Goal: Transaction & Acquisition: Purchase product/service

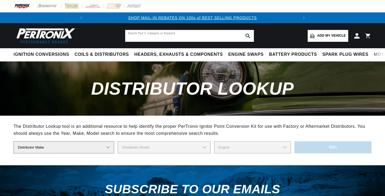
click at [171, 34] on input "text" at bounding box center [189, 36] width 129 height 12
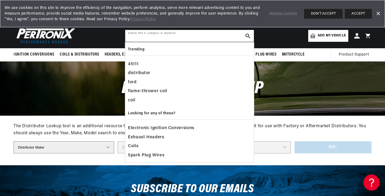
paste input "08AA-A12B"
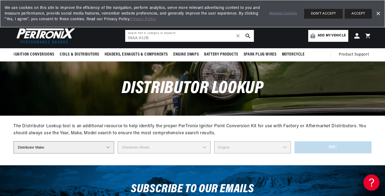
type input "08AA-A12B"
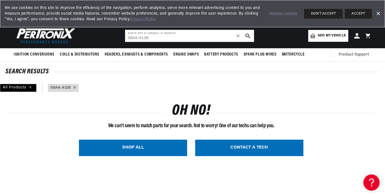
scroll to position [0, 202]
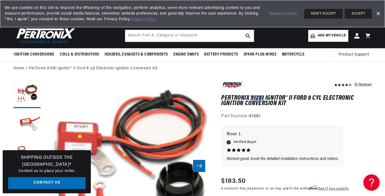
drag, startPoint x: 252, startPoint y: 97, endPoint x: 264, endPoint y: 96, distance: 12.2
click at [264, 96] on h1 "PerTronix 91281 Ignitor® II Ford 8 cyl Electronic Ignition Conversion Kit" at bounding box center [296, 101] width 150 height 11
copy h1 "91281"
click at [261, 106] on h1 "PerTronix 91281 Ignitor® II Ford 8 cyl Electronic Ignition Conversion Kit" at bounding box center [296, 101] width 150 height 11
drag, startPoint x: 221, startPoint y: 96, endPoint x: 286, endPoint y: 95, distance: 65.1
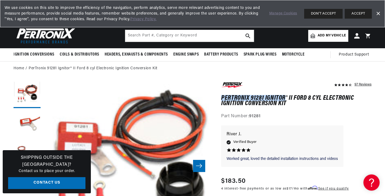
click at [286, 96] on h1 "PerTronix 91281 Ignitor® II Ford 8 cyl Electronic Ignition Conversion Kit" at bounding box center [296, 101] width 150 height 11
copy h1 "PerTronix 91281 Ignitor"
